Goal: Book appointment/travel/reservation

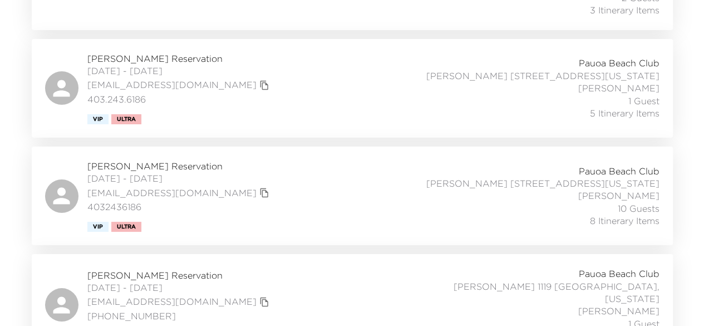
scroll to position [2041, 0]
click at [151, 268] on span "Tilly Levine Reservation" at bounding box center [179, 274] width 185 height 12
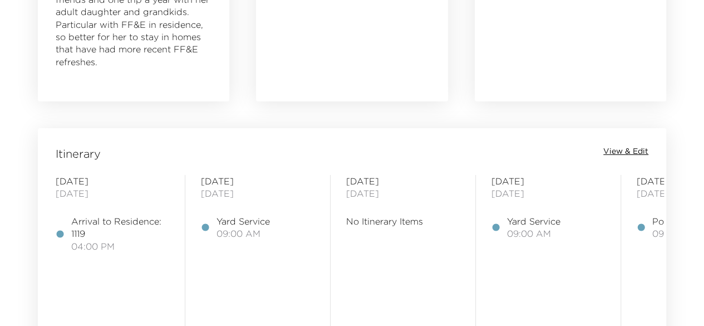
scroll to position [803, 0]
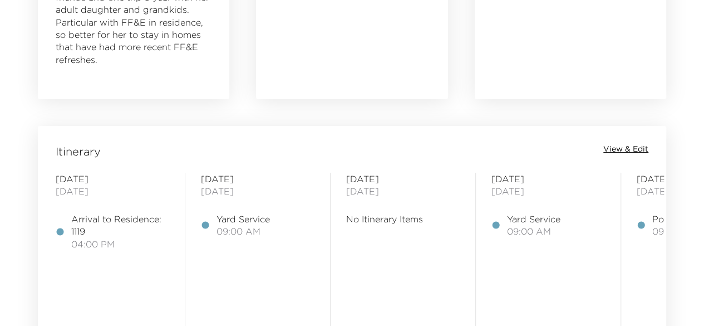
click at [612, 146] on span "View & Edit" at bounding box center [626, 149] width 45 height 11
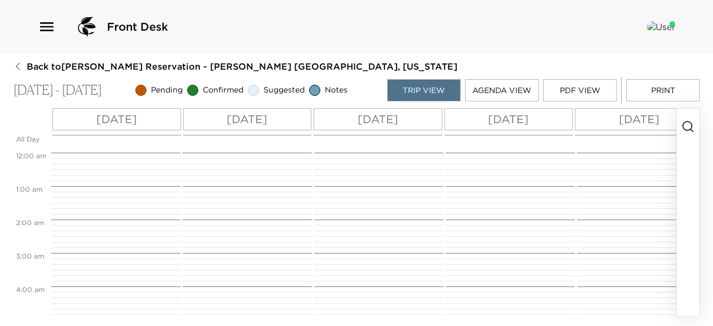
scroll to position [301, 0]
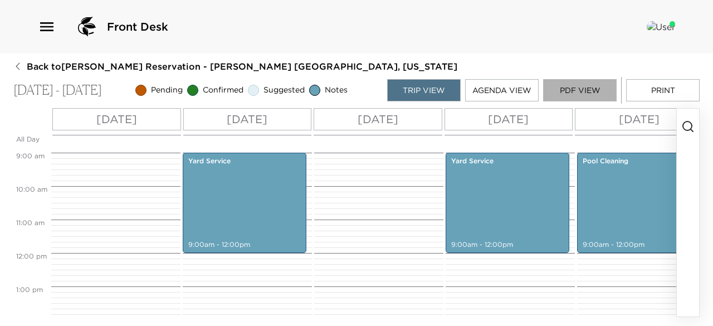
click at [570, 92] on button "PDF View" at bounding box center [580, 90] width 74 height 22
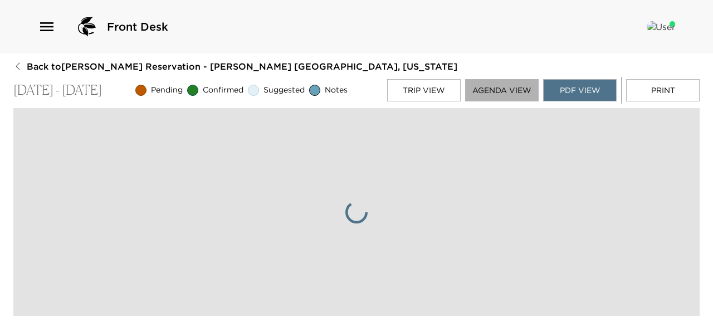
click at [523, 87] on button "Agenda View" at bounding box center [502, 90] width 74 height 22
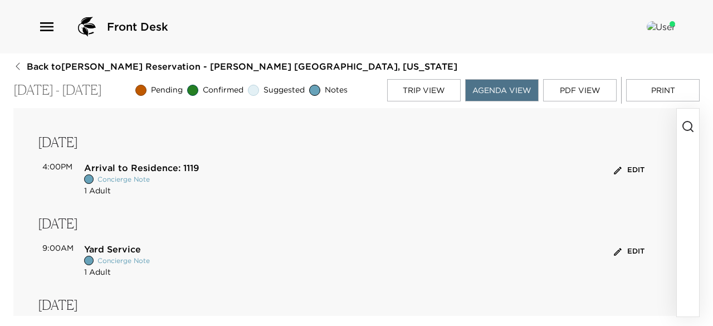
click at [678, 234] on button "button" at bounding box center [688, 213] width 22 height 208
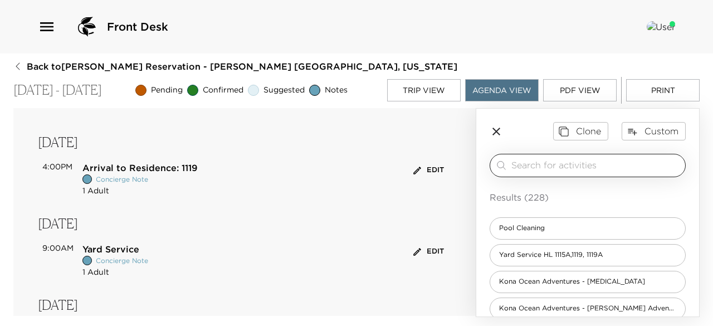
click at [591, 163] on input "search" at bounding box center [595, 165] width 169 height 13
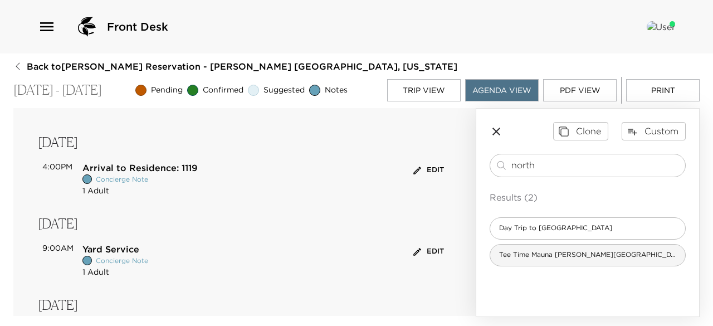
type input "north"
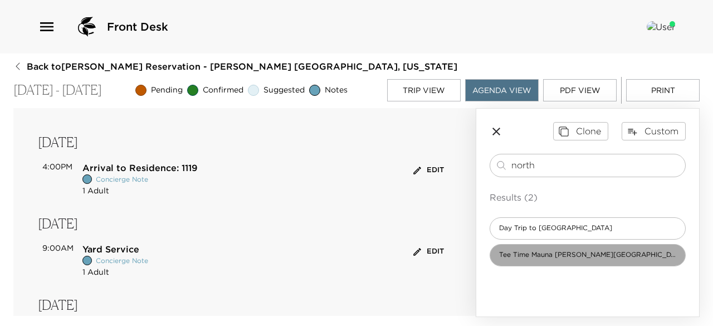
click at [550, 253] on span "Tee Time Mauna Lani Golf North Course" at bounding box center [587, 254] width 195 height 9
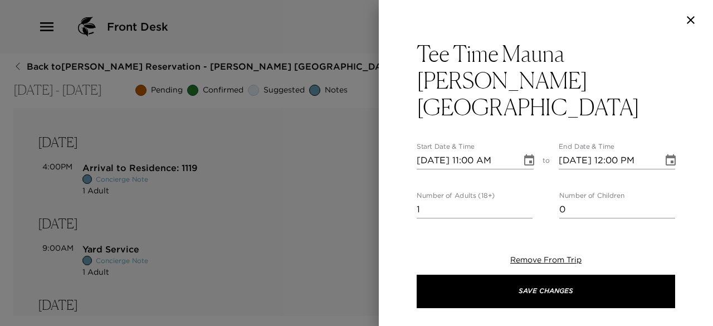
type textarea "Your Tee Time at Mauna Lani North Golf Course is confirmed. Drive Time: 5 minut…"
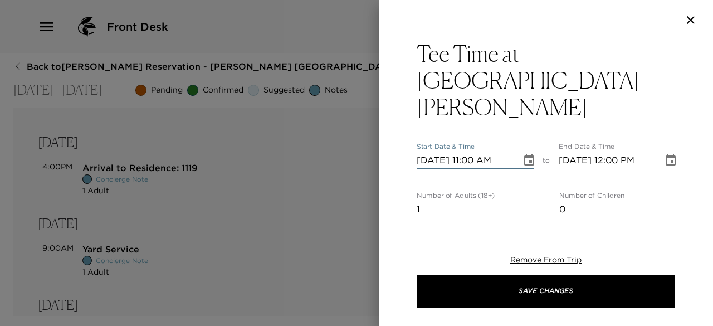
click at [435, 151] on input "11/03/2025 11:00 AM" at bounding box center [465, 160] width 97 height 18
type input "11/04/2025 11:00 AM"
type input "11/04/2025 12:00 PM"
click at [472, 151] on input "11/04/2025 11:00 AM" at bounding box center [465, 160] width 97 height 18
type input "11/04/2025 10:00 AM"
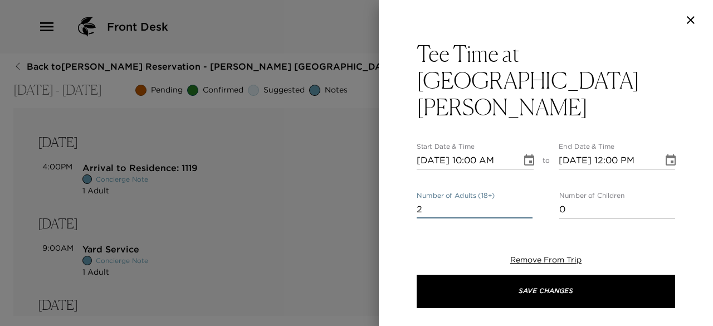
click at [521, 200] on input "2" at bounding box center [475, 209] width 116 height 18
click at [521, 200] on input "3" at bounding box center [475, 209] width 116 height 18
click at [521, 200] on input "5" at bounding box center [475, 209] width 116 height 18
click at [521, 200] on input "6" at bounding box center [475, 209] width 116 height 18
click at [521, 200] on input "7" at bounding box center [475, 209] width 116 height 18
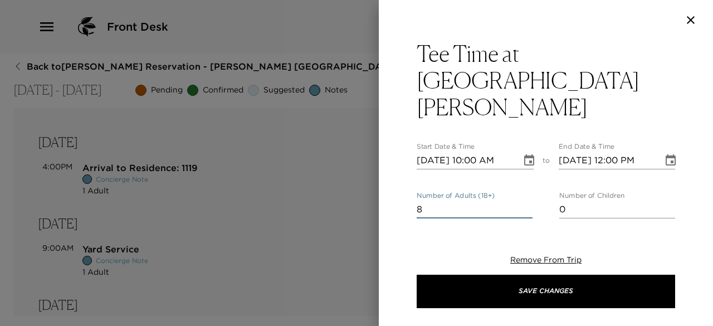
type input "8"
click at [521, 200] on input "8" at bounding box center [475, 209] width 116 height 18
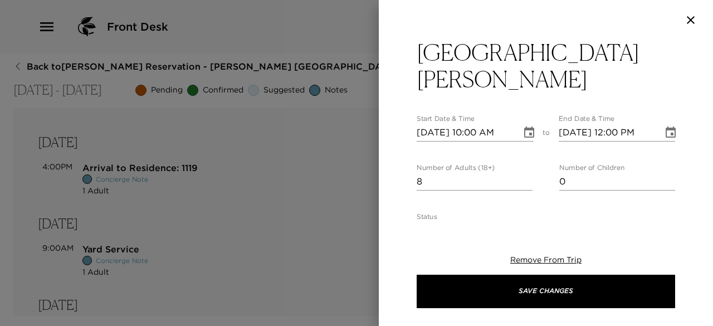
scroll to position [28, 0]
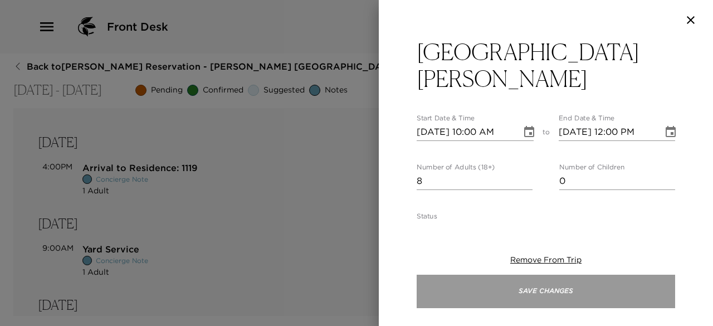
click at [481, 286] on button "Save Changes" at bounding box center [546, 291] width 258 height 33
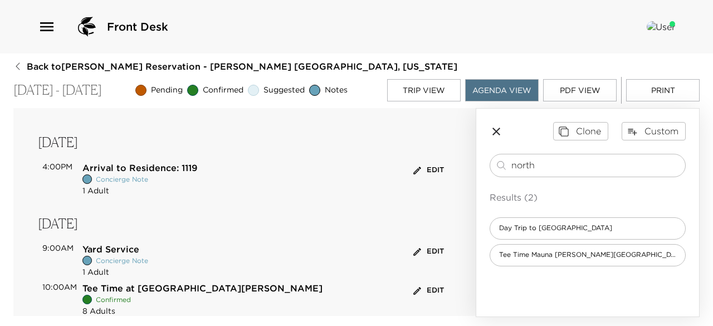
click at [418, 287] on button "Edit" at bounding box center [428, 290] width 36 height 17
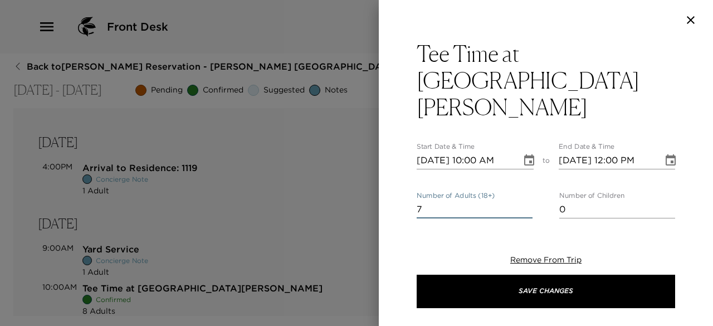
click at [523, 200] on input "7" at bounding box center [475, 209] width 116 height 18
click at [523, 200] on input "6" at bounding box center [475, 209] width 116 height 18
click at [523, 200] on input "5" at bounding box center [475, 209] width 116 height 18
type input "4"
click at [523, 200] on input "4" at bounding box center [475, 209] width 116 height 18
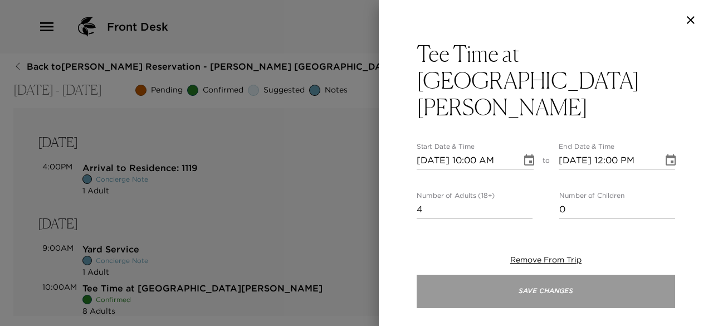
click at [470, 284] on button "Save Changes" at bounding box center [546, 291] width 258 height 33
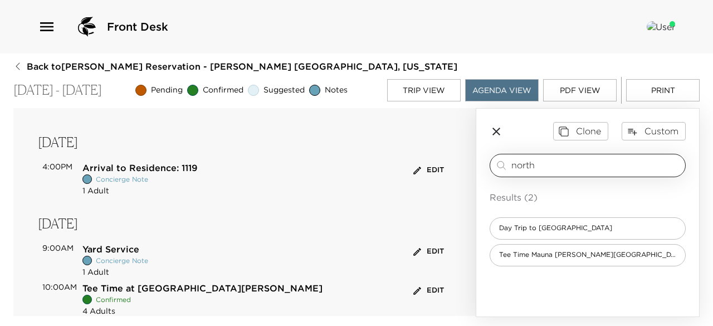
click at [555, 164] on input "north" at bounding box center [595, 165] width 169 height 13
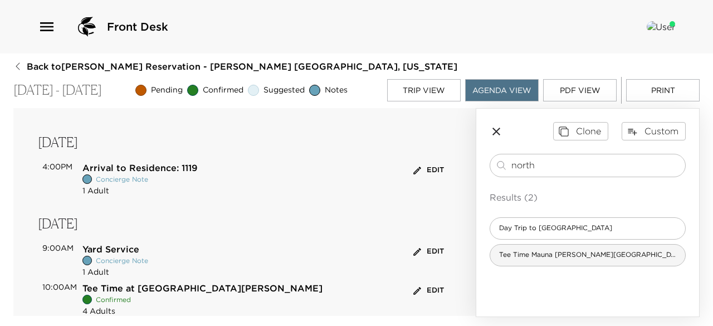
click at [531, 260] on div "Tee Time Mauna Lani Golf North Course" at bounding box center [587, 255] width 196 height 22
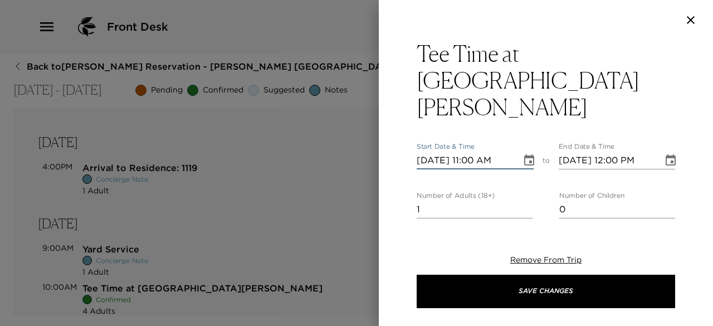
click at [432, 151] on input "11/03/2025 11:00 AM" at bounding box center [465, 160] width 97 height 18
type input "11/04/2025 11:00 AM"
type input "11/04/2025 12:00 PM"
click at [474, 151] on input "11/04/2025 11:00 AM" at bounding box center [465, 160] width 97 height 18
type input "11/04/2025 10:10 AM"
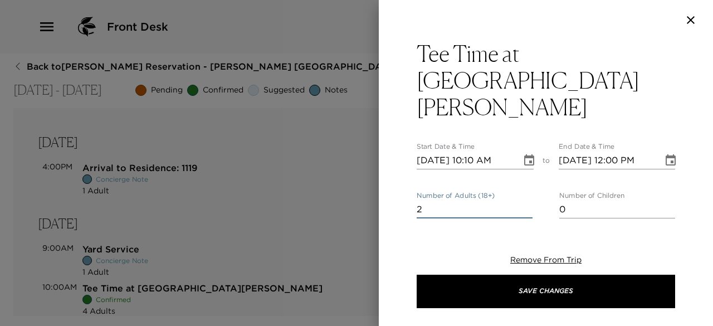
click at [526, 200] on input "2" at bounding box center [475, 209] width 116 height 18
click at [526, 200] on input "3" at bounding box center [475, 209] width 116 height 18
click at [526, 200] on input "4" at bounding box center [475, 209] width 116 height 18
click at [526, 200] on input "5" at bounding box center [475, 209] width 116 height 18
type input "4"
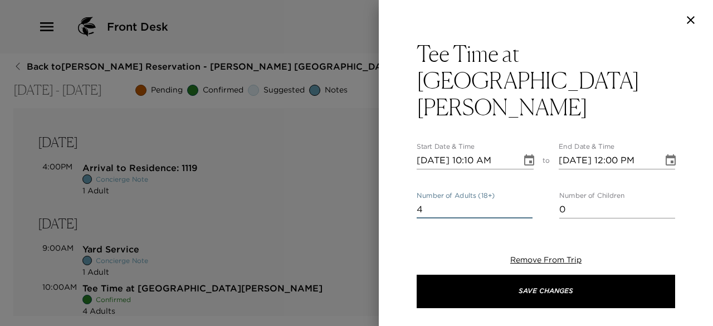
click at [523, 200] on input "4" at bounding box center [475, 209] width 116 height 18
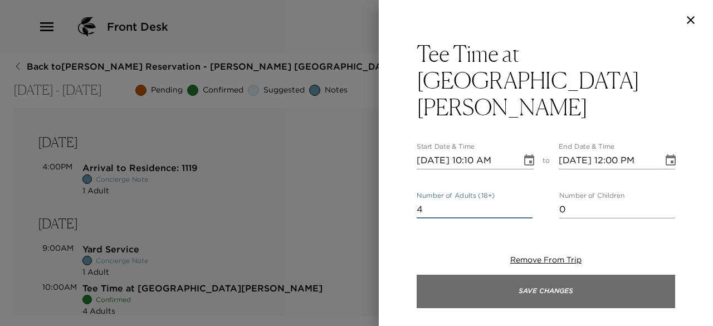
click at [487, 301] on button "Save Changes" at bounding box center [546, 291] width 258 height 33
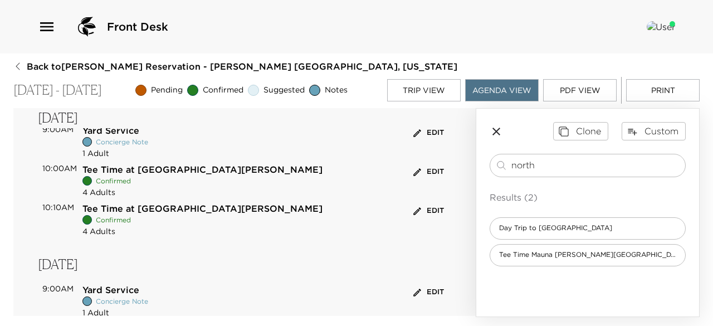
scroll to position [123, 0]
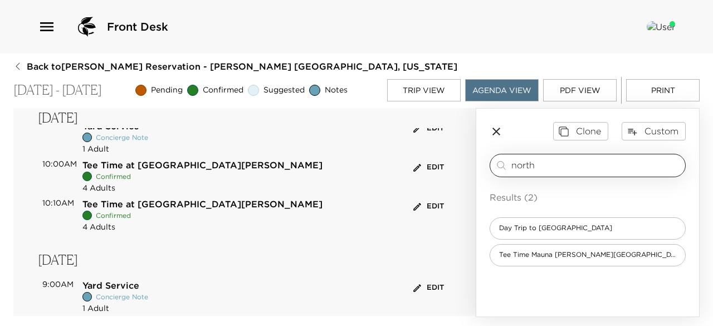
click at [555, 163] on input "north" at bounding box center [595, 165] width 169 height 13
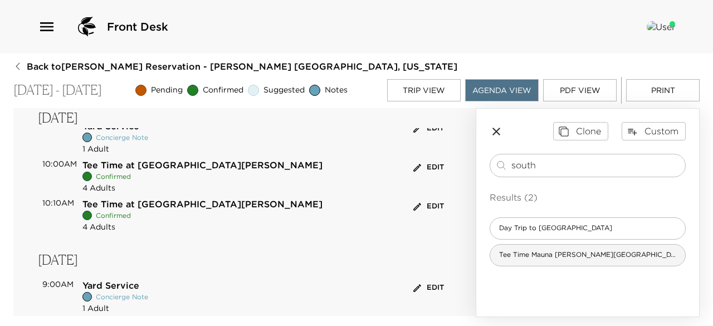
type input "south"
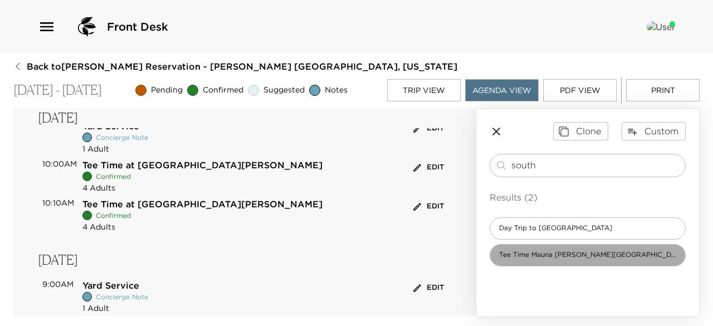
click at [554, 253] on span "Tee Time Mauna Lani Golf South Course" at bounding box center [587, 254] width 195 height 9
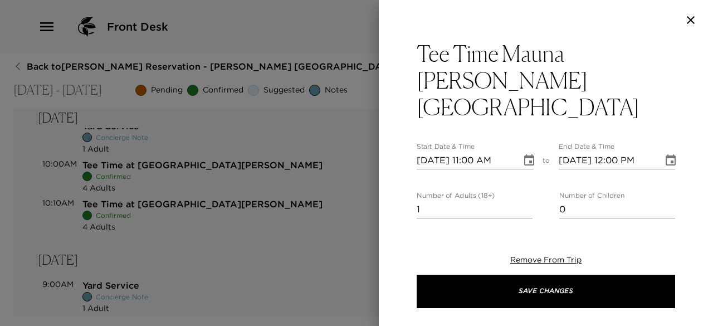
type textarea "Your Tee Time at Mauna Lani South Golf Course is confirmed. Drive Time: 5 minut…"
click at [432, 151] on input "11/03/2025 11:00 AM" at bounding box center [465, 160] width 97 height 18
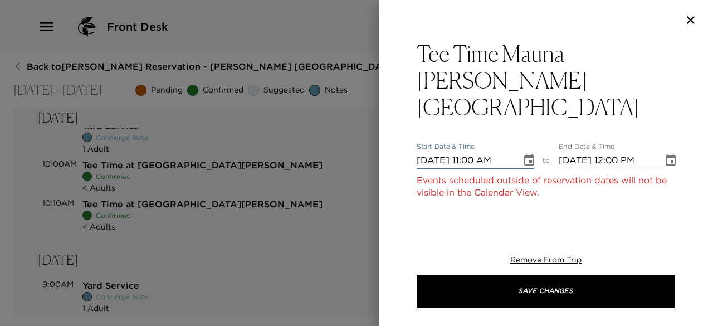
type input "11/10/2025 11:00 AM"
type input "11/10/2025 12:00 PM"
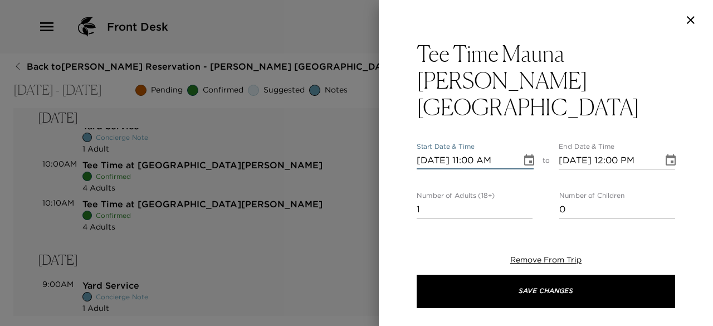
click at [469, 151] on input "11/10/2025 11:00 AM" at bounding box center [465, 160] width 97 height 18
type input "11/10/2025 10:00 AM"
click at [525, 200] on input "2" at bounding box center [475, 209] width 116 height 18
click at [525, 200] on input "3" at bounding box center [475, 209] width 116 height 18
click at [525, 200] on input "4" at bounding box center [475, 209] width 116 height 18
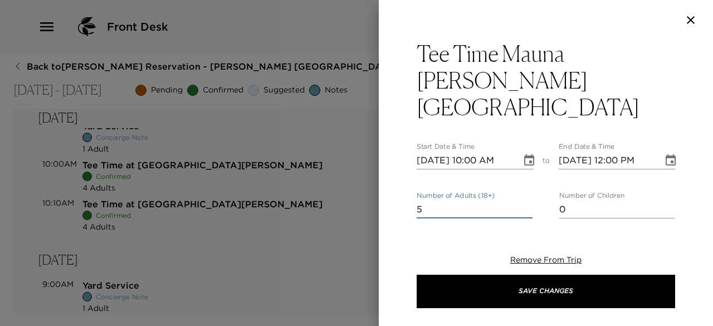
click at [525, 200] on input "5" at bounding box center [475, 209] width 116 height 18
click at [523, 200] on input "6" at bounding box center [475, 209] width 116 height 18
click at [522, 200] on input "5" at bounding box center [475, 209] width 116 height 18
type input "4"
click at [522, 200] on input "4" at bounding box center [475, 209] width 116 height 18
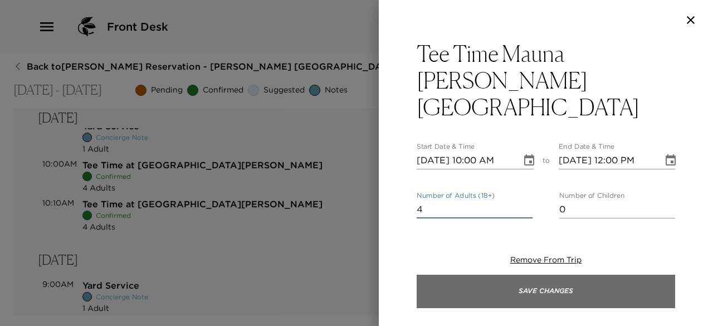
click at [505, 275] on button "Save Changes" at bounding box center [546, 291] width 258 height 33
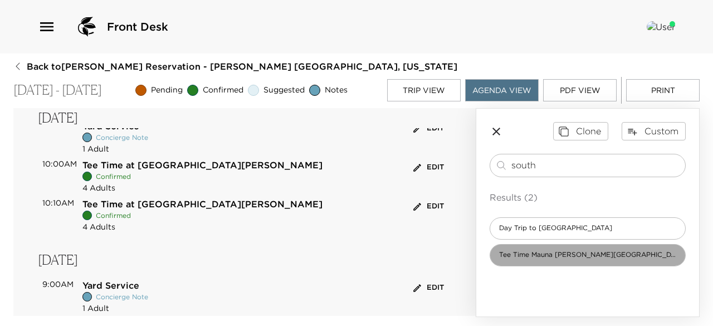
click at [537, 250] on span "Tee Time Mauna Lani Golf South Course" at bounding box center [587, 254] width 195 height 9
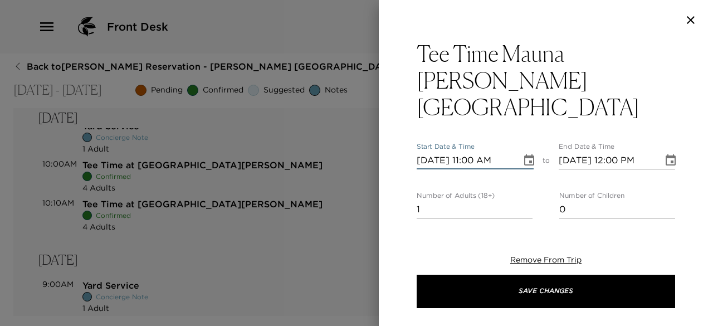
click at [433, 151] on input "11/03/2025 11:00 AM" at bounding box center [465, 160] width 97 height 18
type input "11/10/2025 11:00 AM"
type input "11/10/2025 12:00 PM"
click at [467, 151] on input "11/10/2025 11:00 AM" at bounding box center [465, 160] width 97 height 18
type input "11/10/2025 10:10 AM"
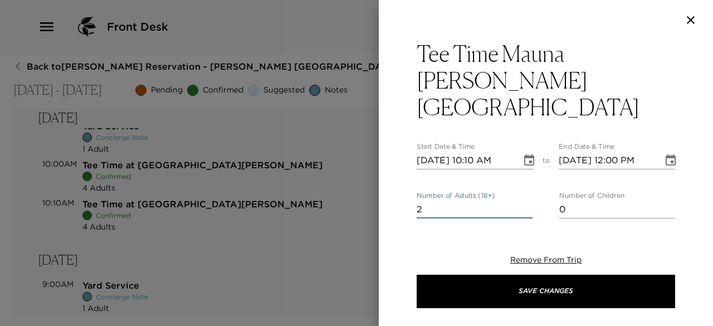
click at [522, 200] on input "2" at bounding box center [475, 209] width 116 height 18
click at [523, 200] on input "3" at bounding box center [475, 209] width 116 height 18
type input "4"
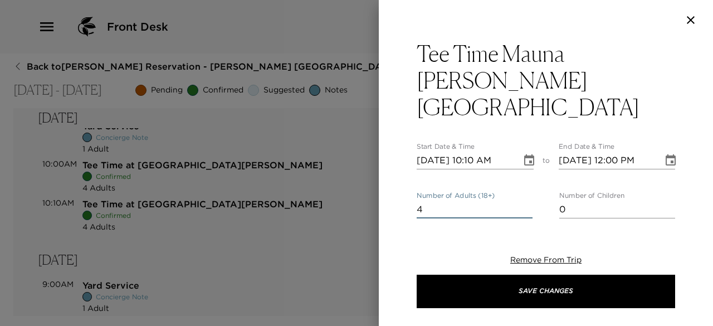
click at [523, 200] on input "4" at bounding box center [475, 209] width 116 height 18
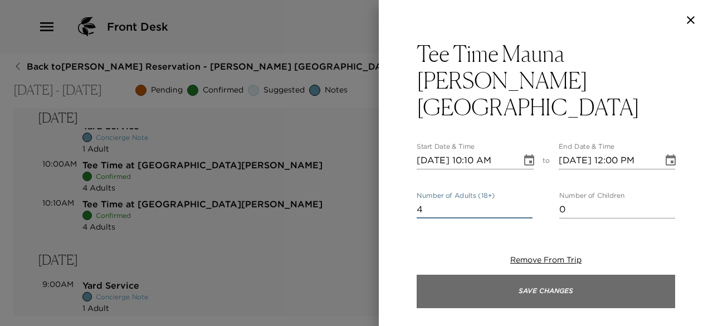
click at [463, 292] on button "Save Changes" at bounding box center [546, 291] width 258 height 33
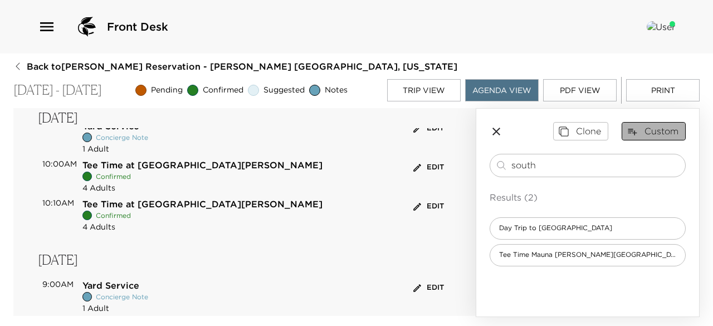
click at [647, 130] on button "Custom" at bounding box center [653, 131] width 64 height 18
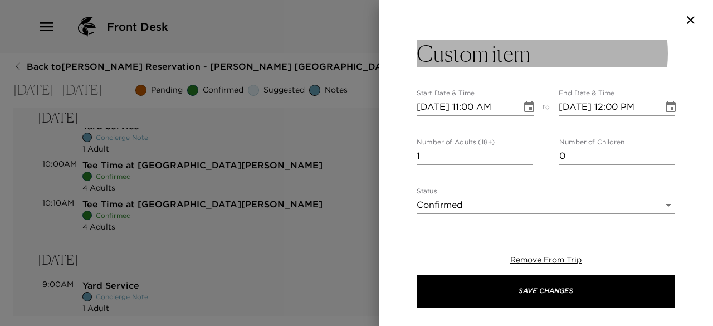
click at [520, 52] on h3 "Custom item" at bounding box center [474, 53] width 114 height 27
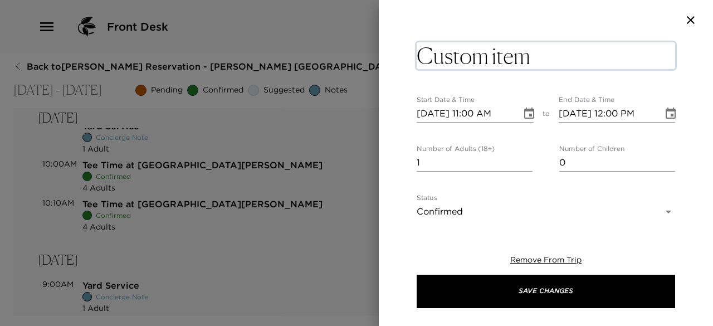
click at [520, 52] on textarea "Custom item" at bounding box center [546, 55] width 258 height 27
type textarea "Kohanaiki Golf"
click at [432, 112] on input "11/03/2025 11:00 AM" at bounding box center [465, 114] width 97 height 18
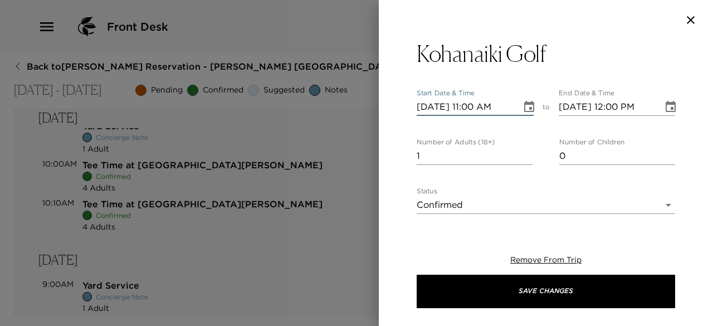
type input "11/09/2025 11:00 AM"
type input "11/09/2025 12:00 PM"
click at [468, 102] on input "11/09/2025 11:00 AM" at bounding box center [465, 107] width 97 height 18
type input "11/09/2025 10:00 AM"
click at [520, 151] on input "12" at bounding box center [475, 156] width 116 height 18
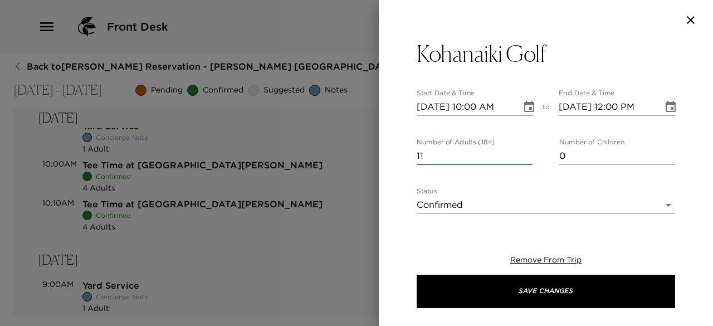
click at [526, 156] on input "11" at bounding box center [475, 156] width 116 height 18
click at [526, 156] on input "10" at bounding box center [475, 156] width 116 height 18
click at [526, 156] on input "9" at bounding box center [475, 156] width 116 height 18
click at [526, 156] on input "8" at bounding box center [475, 156] width 116 height 18
click at [526, 156] on input "7" at bounding box center [475, 156] width 116 height 18
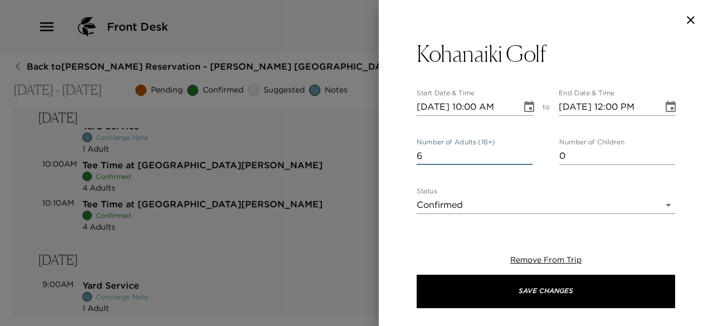
click at [526, 156] on input "6" at bounding box center [475, 156] width 116 height 18
click at [526, 156] on input "5" at bounding box center [475, 156] width 116 height 18
drag, startPoint x: 526, startPoint y: 156, endPoint x: 540, endPoint y: 158, distance: 14.5
type input "4"
click at [532, 158] on input "4" at bounding box center [475, 156] width 116 height 18
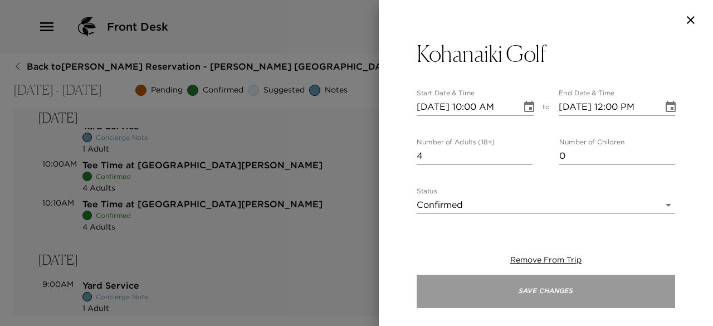
click at [484, 295] on button "Save Changes" at bounding box center [546, 291] width 258 height 33
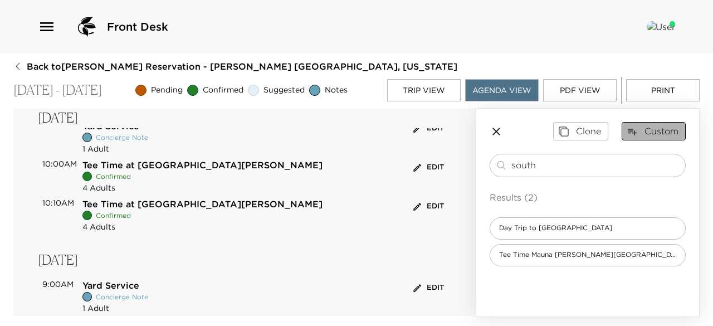
click at [652, 128] on button "Custom" at bounding box center [653, 131] width 64 height 18
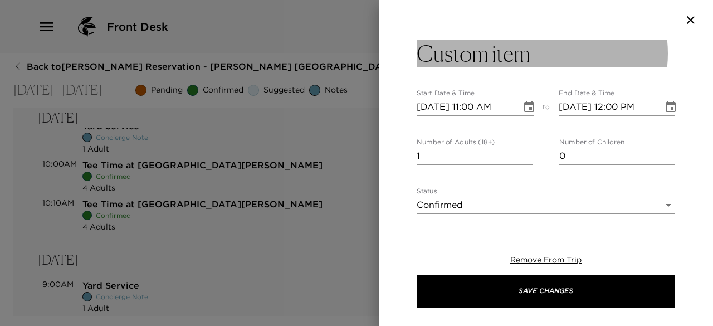
click at [487, 63] on h3 "Custom item" at bounding box center [474, 53] width 114 height 27
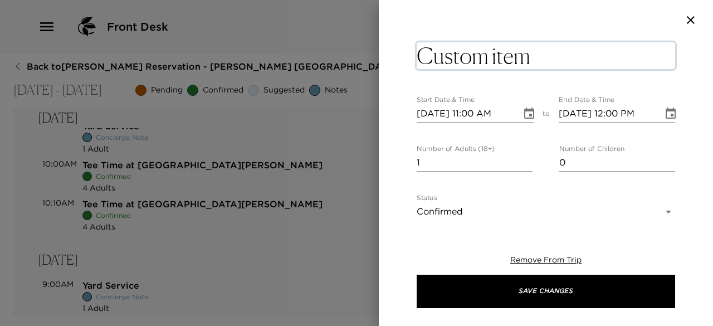
click at [487, 63] on textarea "Custom item" at bounding box center [546, 55] width 258 height 27
type textarea "Kohanaiki Golf"
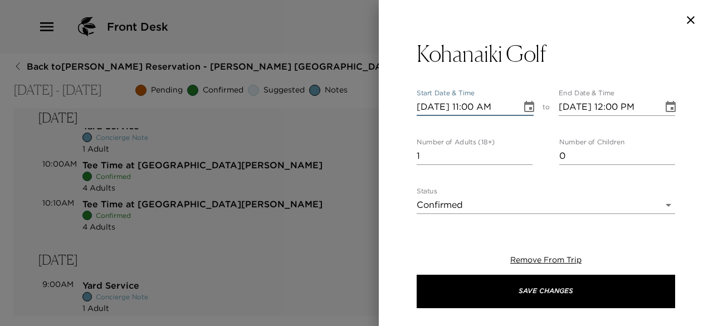
click at [432, 114] on input "11/03/2025 11:00 AM" at bounding box center [465, 107] width 97 height 18
type input "11/10/2025 11:00 AM"
type input "11/10/2025 12:00 PM"
click at [471, 106] on input "11/10/2025 11:00 AM" at bounding box center [465, 107] width 97 height 18
type input "11/10/2025 10:10 AM"
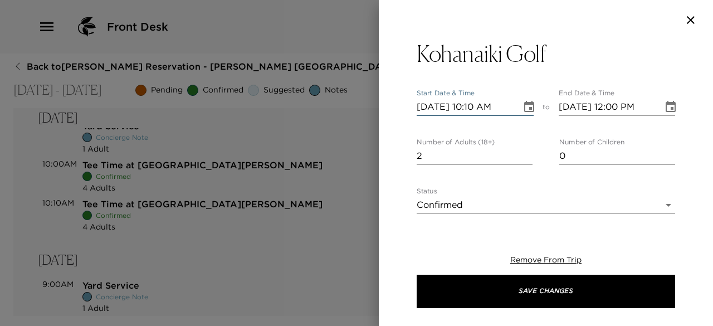
click at [523, 152] on input "2" at bounding box center [475, 156] width 116 height 18
click at [523, 152] on input "3" at bounding box center [475, 156] width 116 height 18
type input "4"
click at [523, 152] on input "4" at bounding box center [475, 156] width 116 height 18
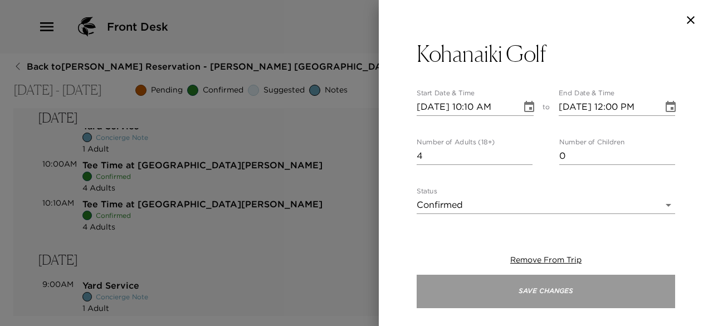
click at [476, 278] on button "Save Changes" at bounding box center [546, 291] width 258 height 33
